Goal: Task Accomplishment & Management: Complete application form

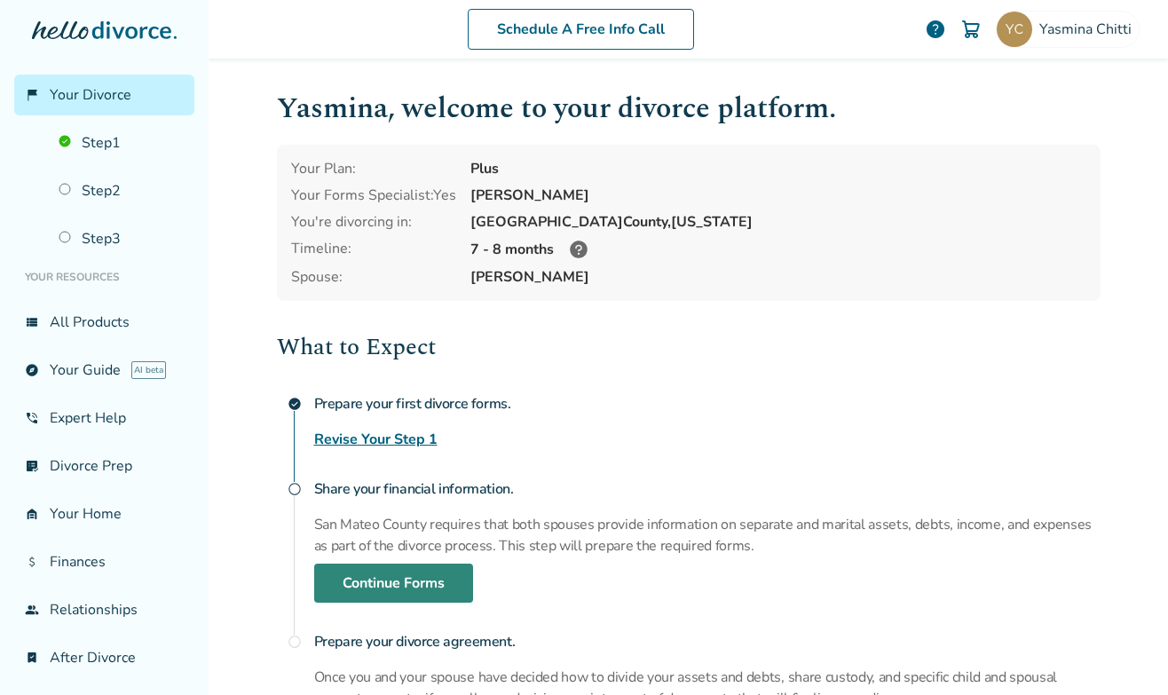
click at [363, 576] on link "Continue Forms" at bounding box center [393, 583] width 159 height 39
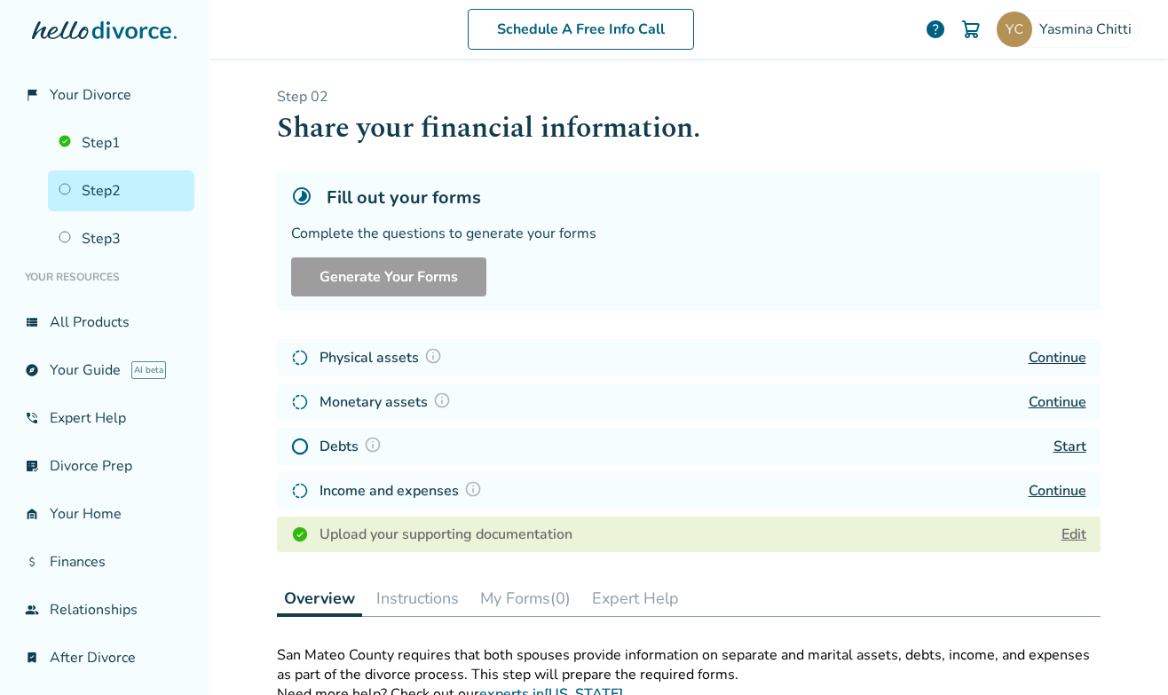
click at [310, 360] on div "Physical assets" at bounding box center [369, 357] width 156 height 23
click at [1061, 356] on link "Continue" at bounding box center [1058, 358] width 58 height 20
click at [1059, 409] on link "Continue" at bounding box center [1058, 402] width 58 height 20
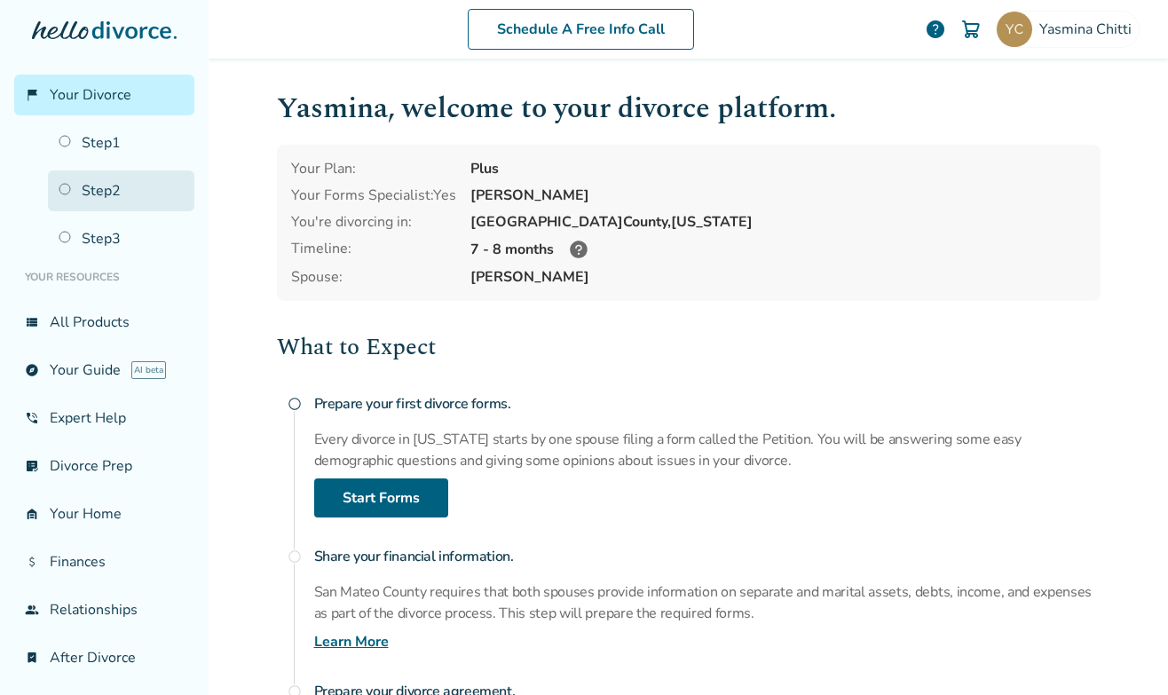
click at [75, 187] on link "Step 2" at bounding box center [121, 190] width 147 height 41
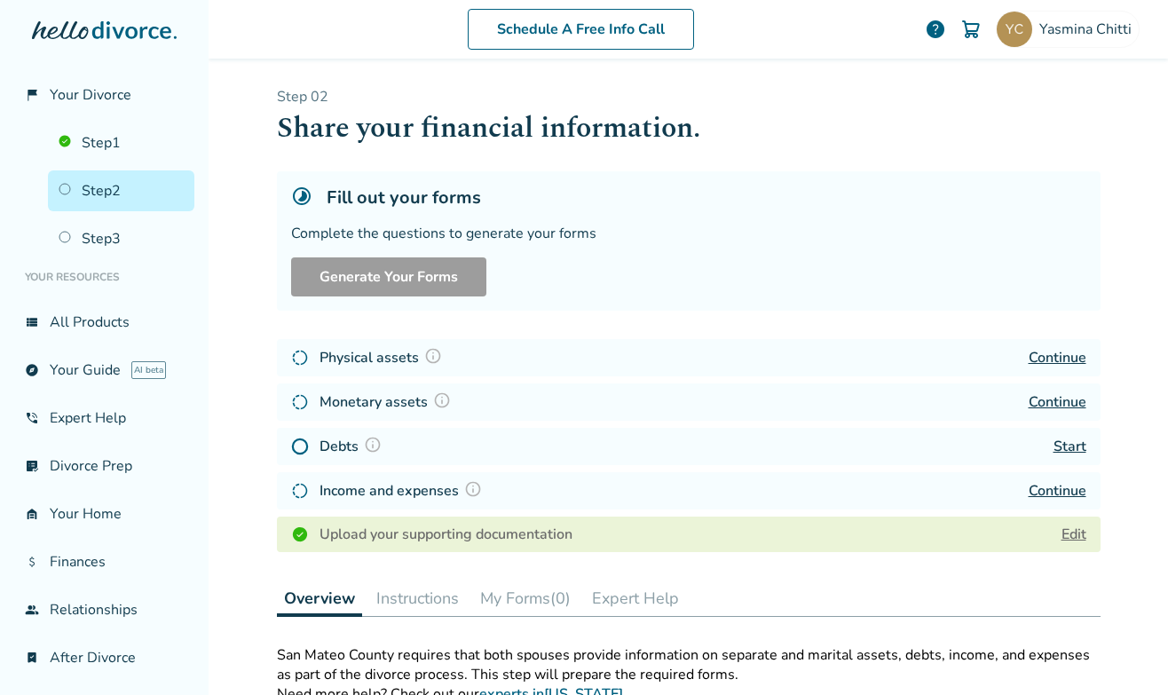
click at [1054, 447] on link "Start" at bounding box center [1070, 447] width 33 height 20
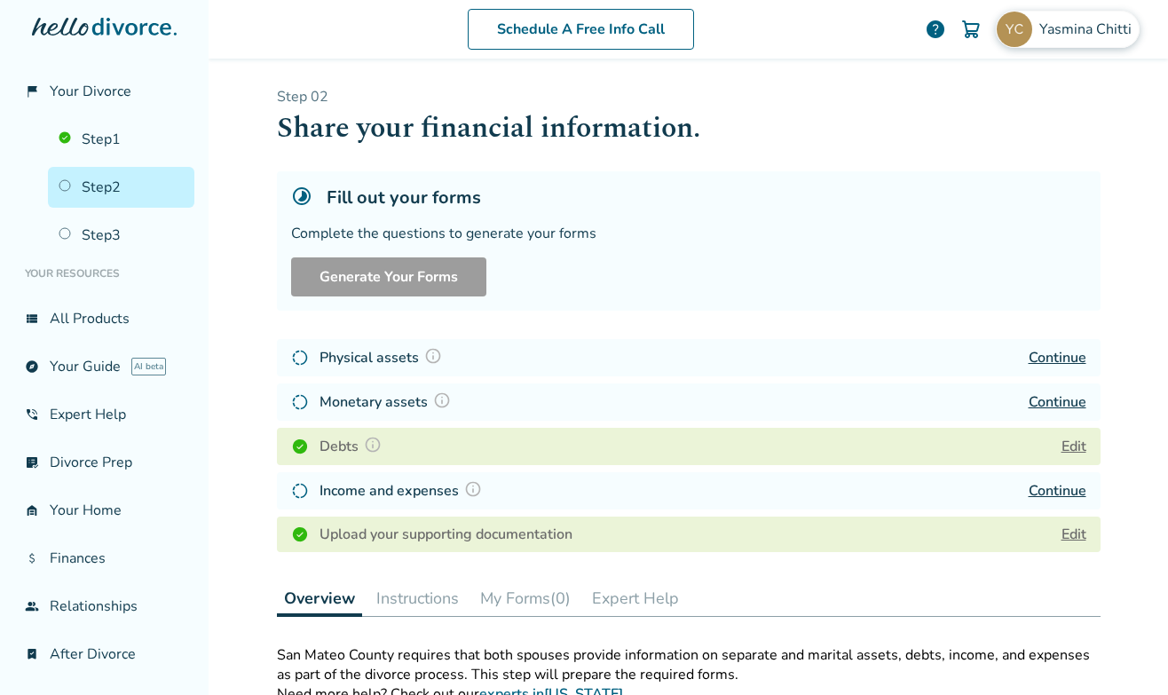
click at [1070, 28] on span "[PERSON_NAME]" at bounding box center [1089, 30] width 99 height 20
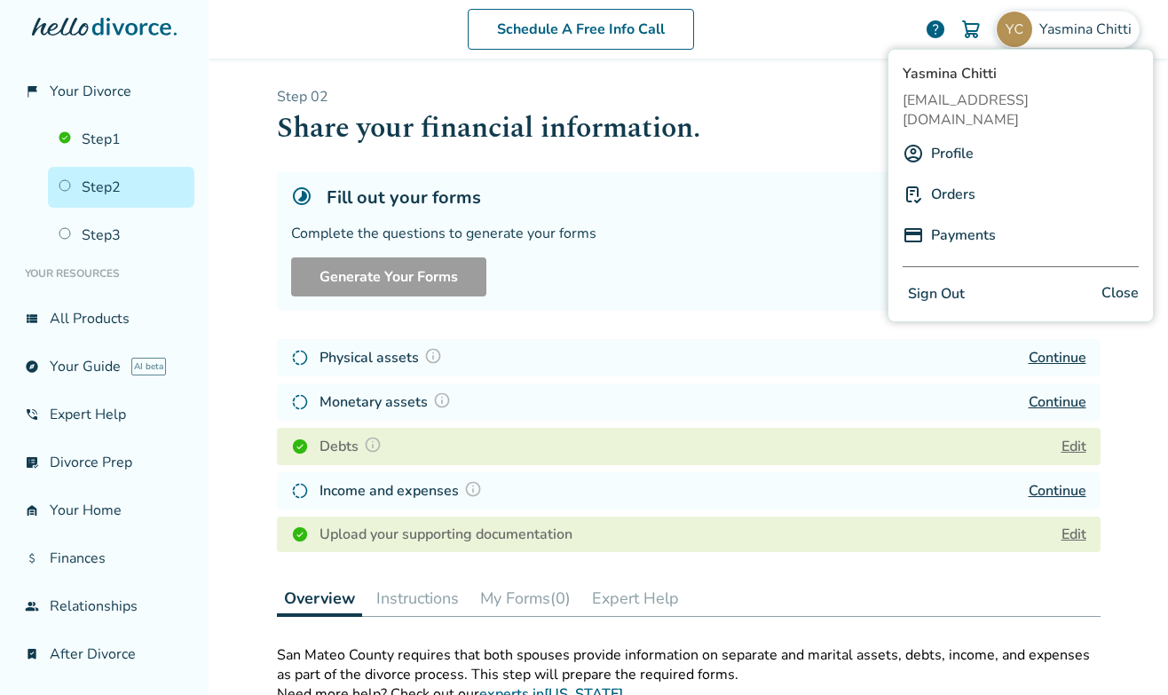
click at [947, 281] on button "Sign Out" at bounding box center [936, 294] width 67 height 26
